Goal: Information Seeking & Learning: Check status

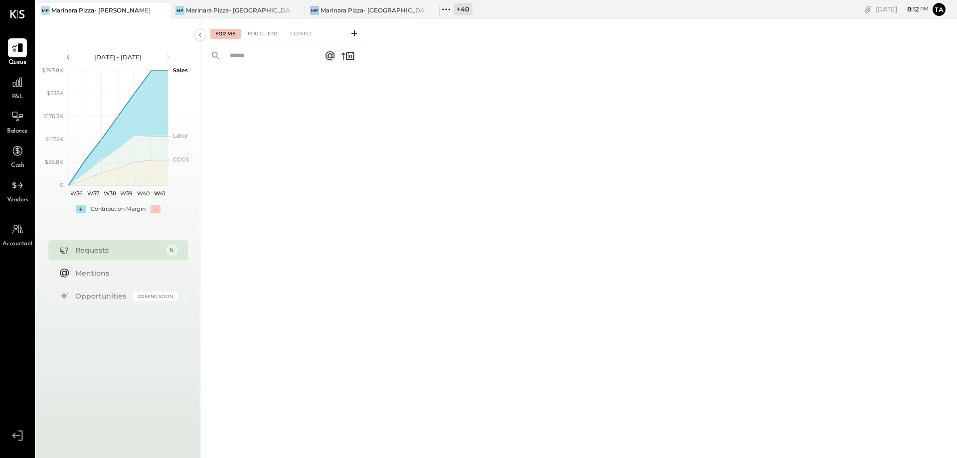
click at [451, 8] on icon at bounding box center [446, 9] width 13 height 13
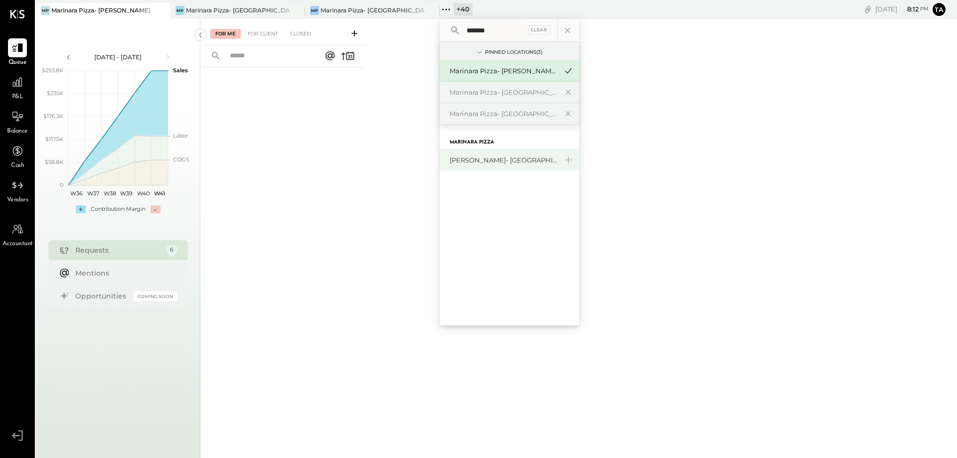
type input "*******"
click at [505, 164] on div "[PERSON_NAME]- [GEOGRAPHIC_DATA]" at bounding box center [504, 160] width 108 height 9
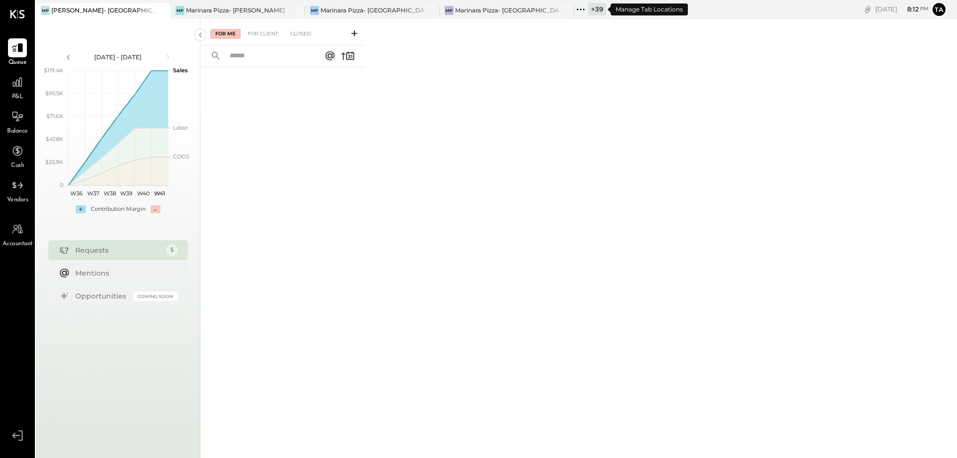
click at [585, 10] on icon at bounding box center [580, 9] width 13 height 13
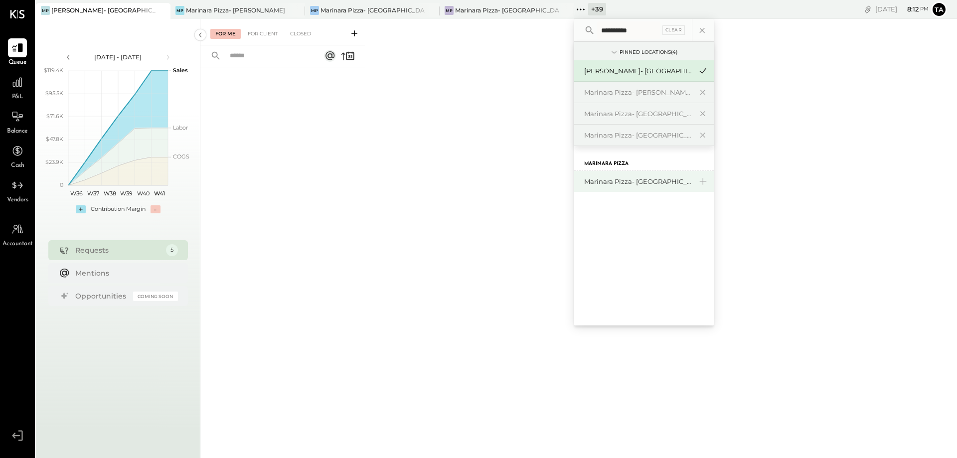
type input "**********"
click at [633, 177] on div "Marinara Pizza- [GEOGRAPHIC_DATA]" at bounding box center [638, 181] width 108 height 9
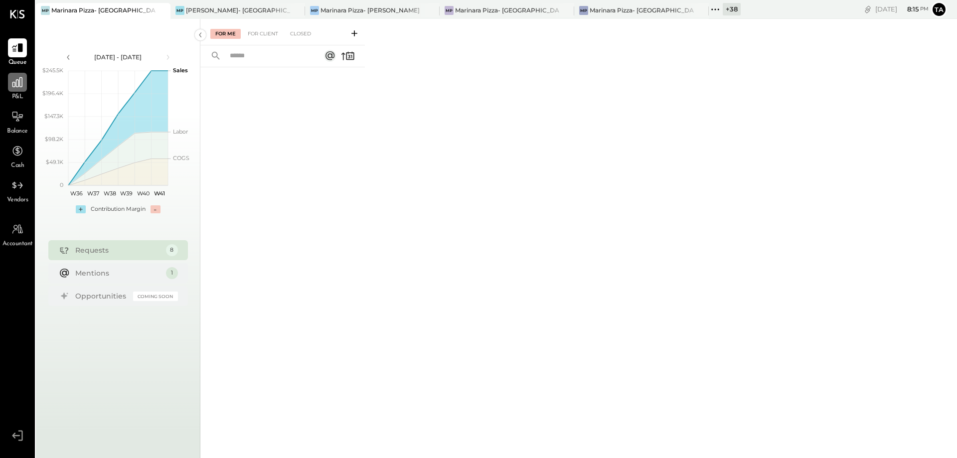
click at [25, 91] on div at bounding box center [17, 82] width 19 height 19
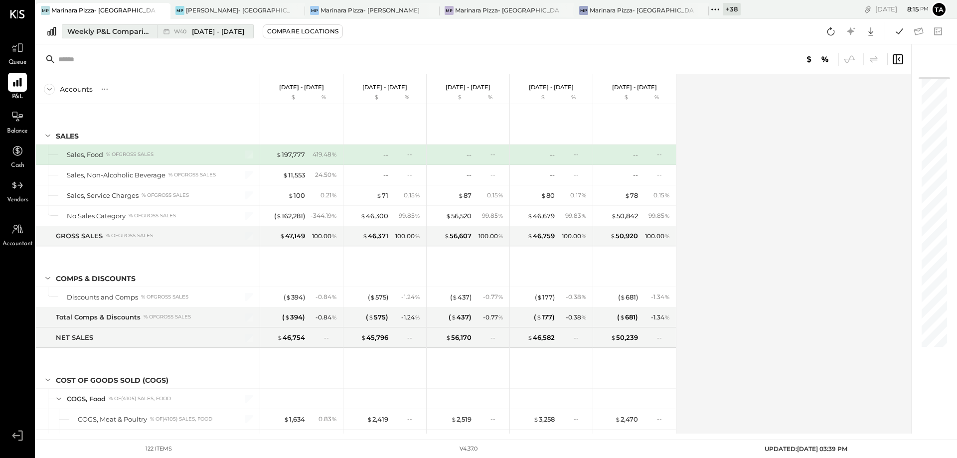
click at [97, 31] on div "Weekly P&L Comparison" at bounding box center [109, 31] width 84 height 10
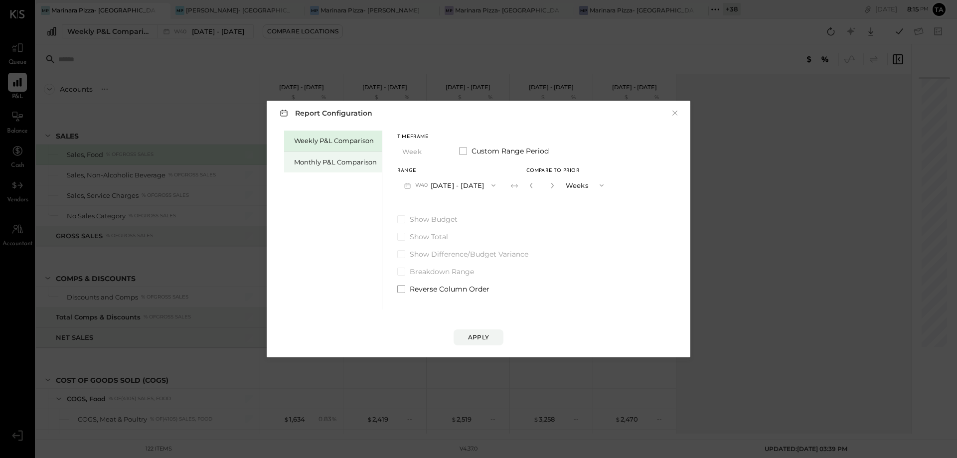
click at [312, 164] on div "Monthly P&L Comparison" at bounding box center [335, 162] width 83 height 9
click at [446, 189] on button "M10 [DATE] - [DATE]" at bounding box center [449, 185] width 104 height 18
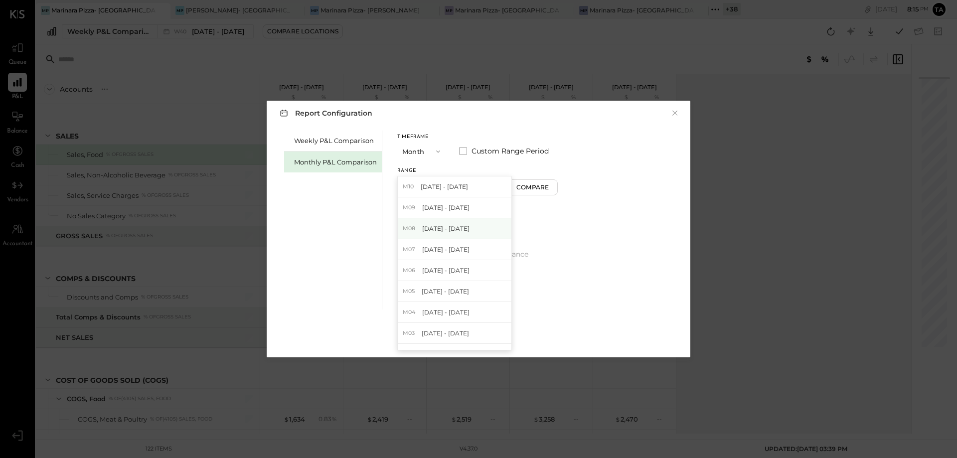
click at [460, 226] on span "[DATE] - [DATE]" at bounding box center [445, 228] width 47 height 8
click at [522, 68] on div "Report Configuration × Weekly P&L Comparison Monthly P&L Comparison Timeframe M…" at bounding box center [478, 229] width 957 height 458
